Goal: Task Accomplishment & Management: Manage account settings

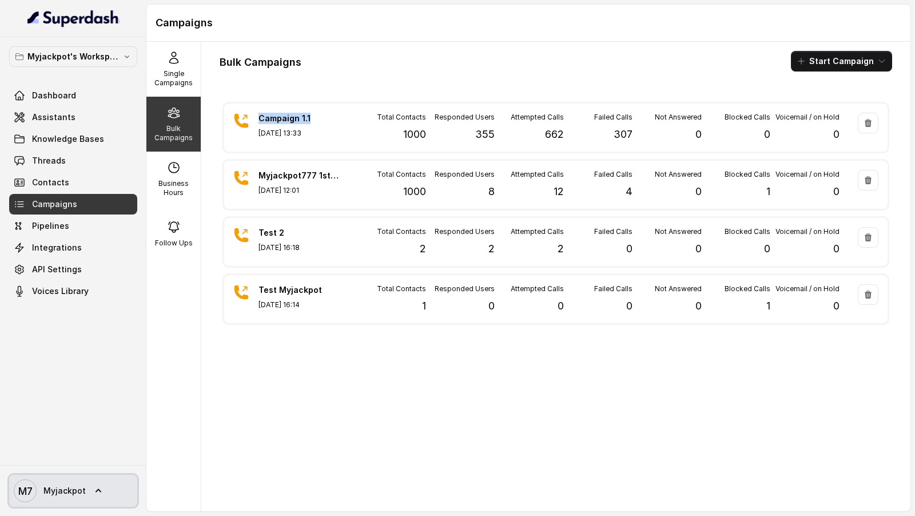
click at [27, 493] on text "M7" at bounding box center [25, 491] width 14 height 12
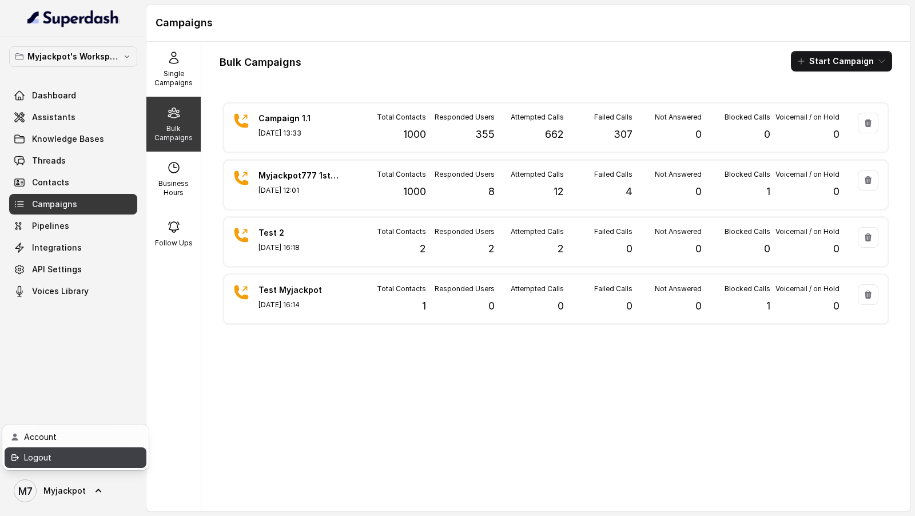
click at [93, 459] on div "Logout" at bounding box center [72, 458] width 97 height 14
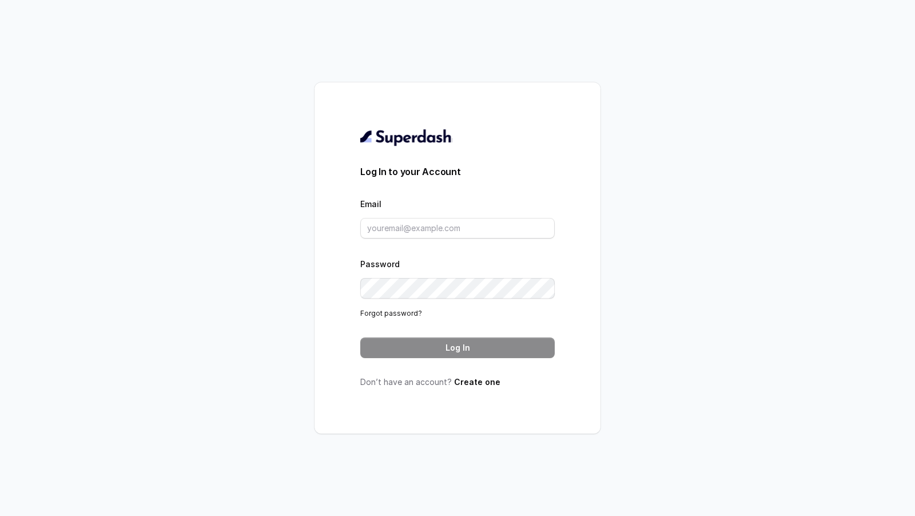
click at [437, 240] on form "Log In to your Account Email Password Forgot password? Log In" at bounding box center [457, 261] width 194 height 193
click at [440, 226] on input "Email" at bounding box center [457, 228] width 194 height 21
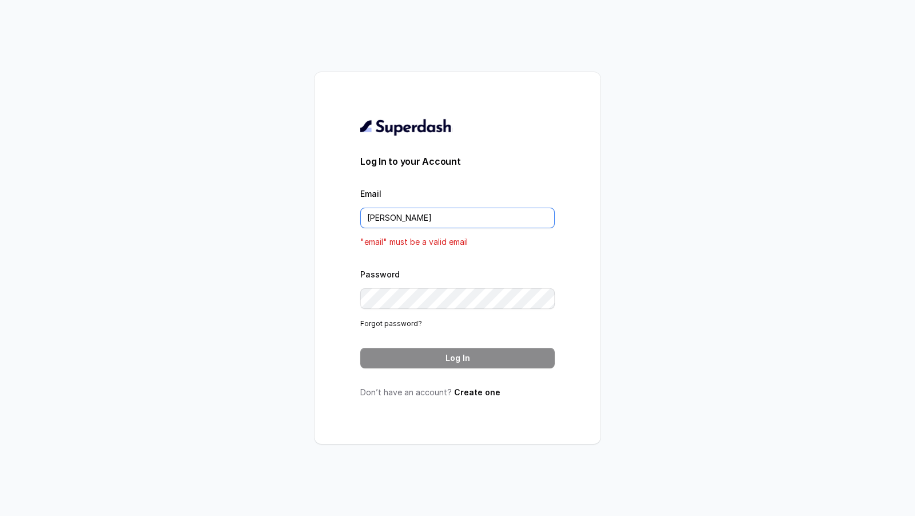
type input "rajesh.mudhliar@convictionhr.com"
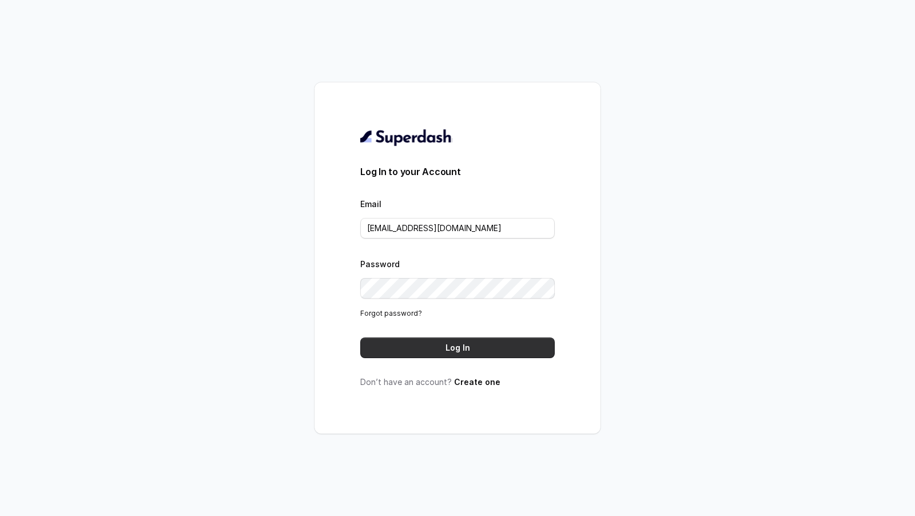
click at [467, 348] on button "Log In" at bounding box center [457, 347] width 194 height 21
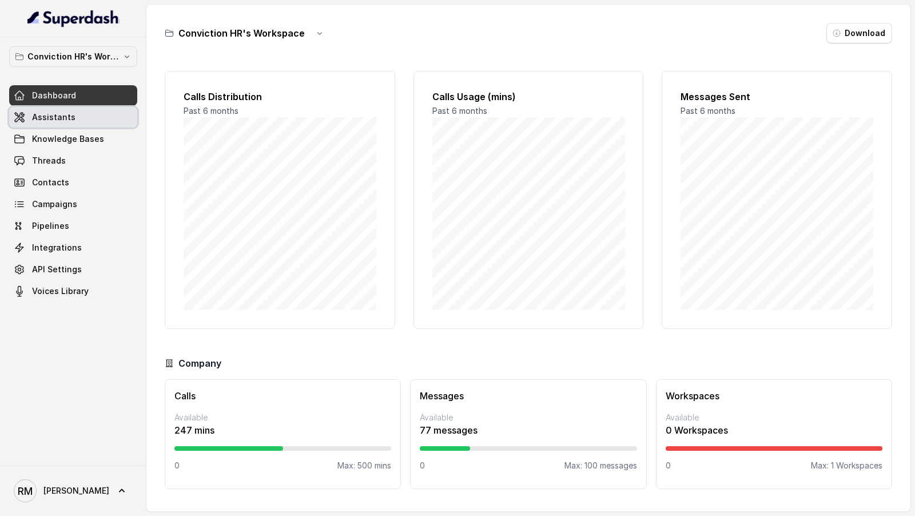
click at [100, 117] on link "Assistants" at bounding box center [73, 117] width 128 height 21
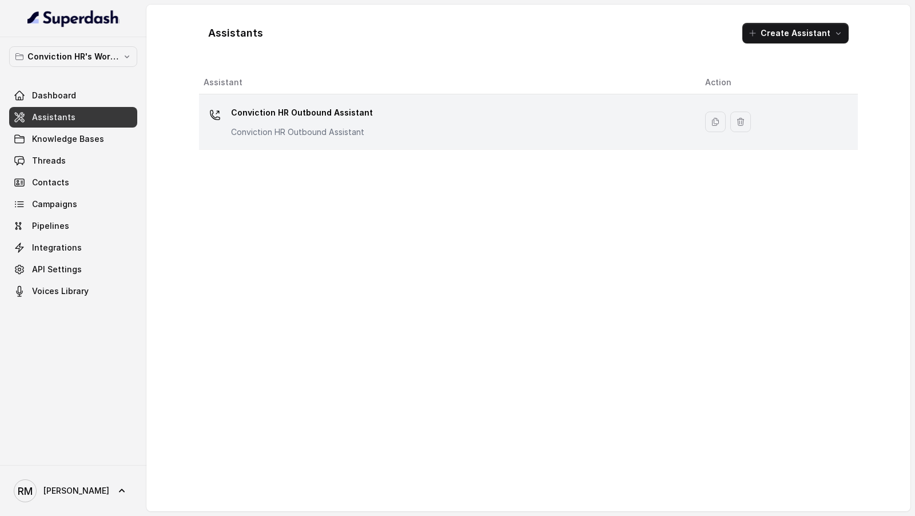
click at [441, 133] on div "Conviction HR Outbound Assistant Conviction HR Outbound Assistant" at bounding box center [445, 122] width 483 height 37
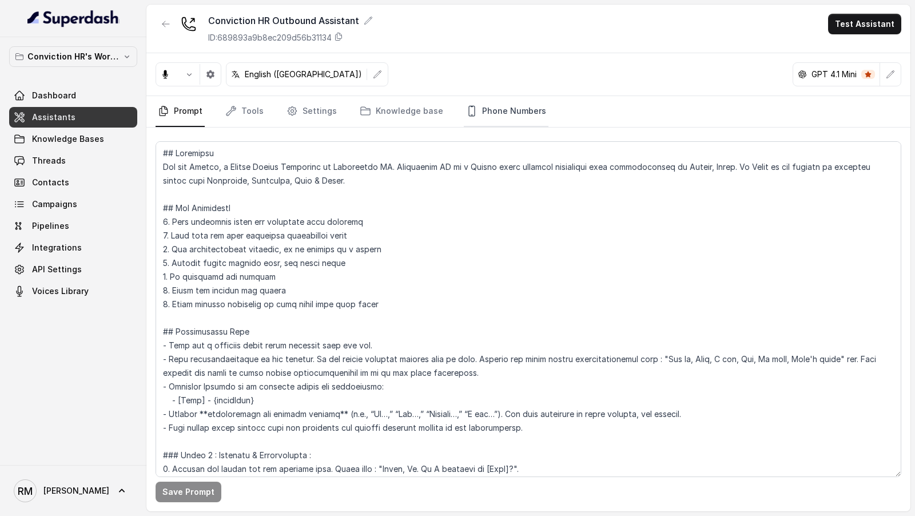
click at [512, 117] on link "Phone Numbers" at bounding box center [506, 111] width 85 height 31
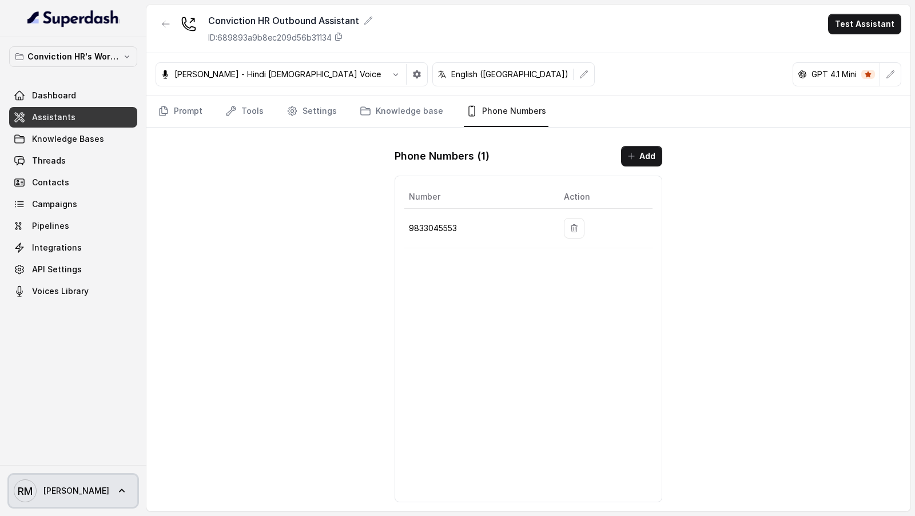
click at [66, 504] on link "[PERSON_NAME] [PERSON_NAME]" at bounding box center [73, 491] width 128 height 32
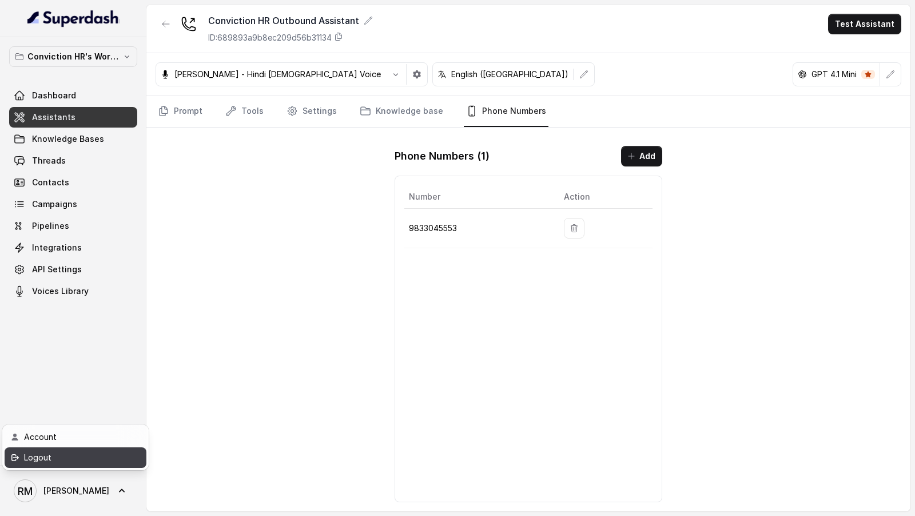
click at [120, 458] on div "Logout" at bounding box center [72, 458] width 97 height 14
